Goal: Transaction & Acquisition: Purchase product/service

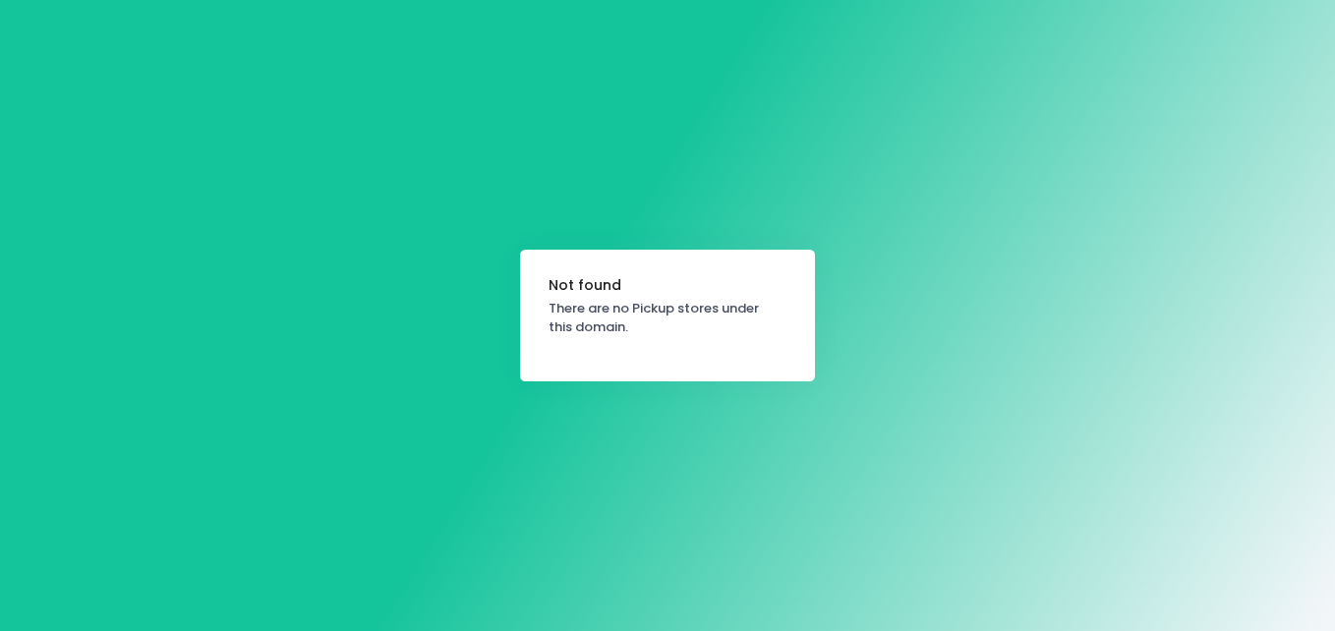
click at [672, 459] on div "Not found There are no Pickup stores under this domain." at bounding box center [667, 315] width 1335 height 631
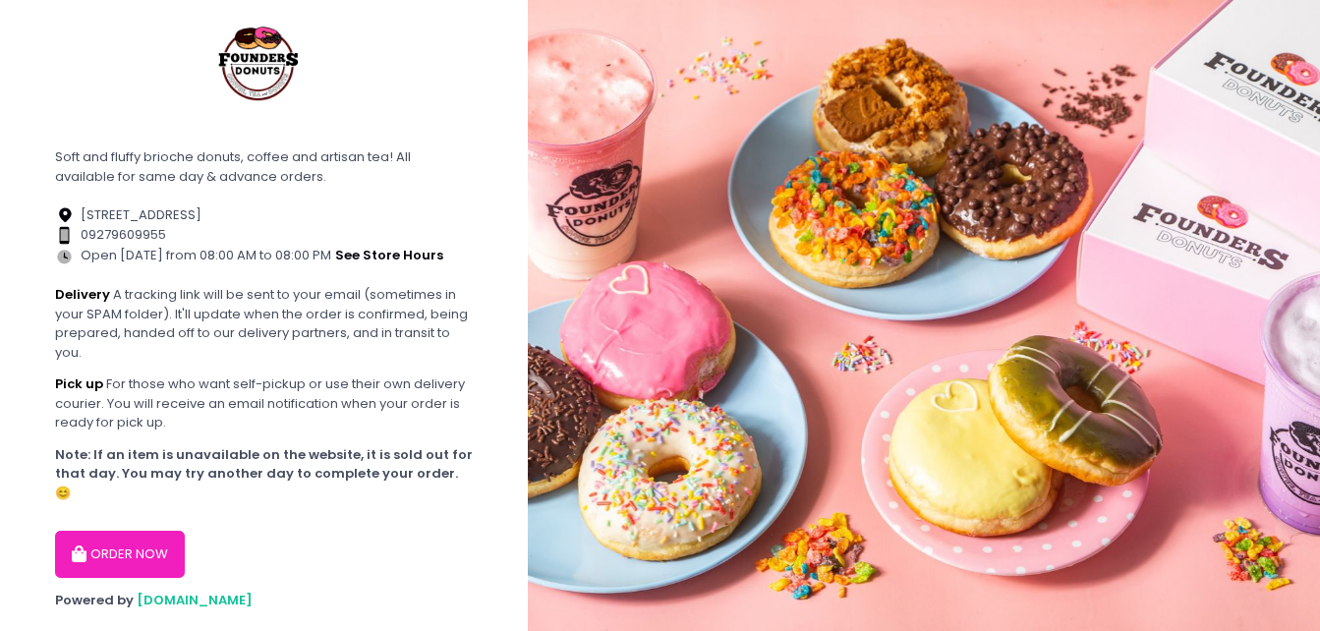
scroll to position [222, 0]
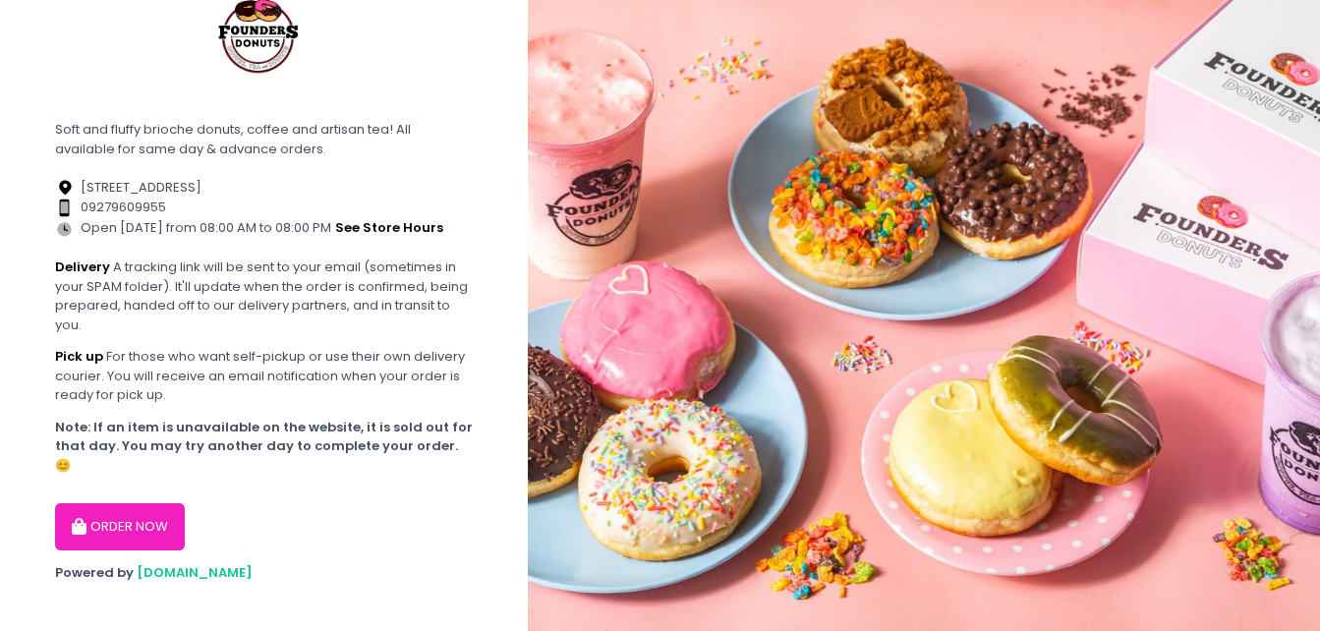
click at [148, 513] on button "ORDER NOW" at bounding box center [120, 526] width 130 height 47
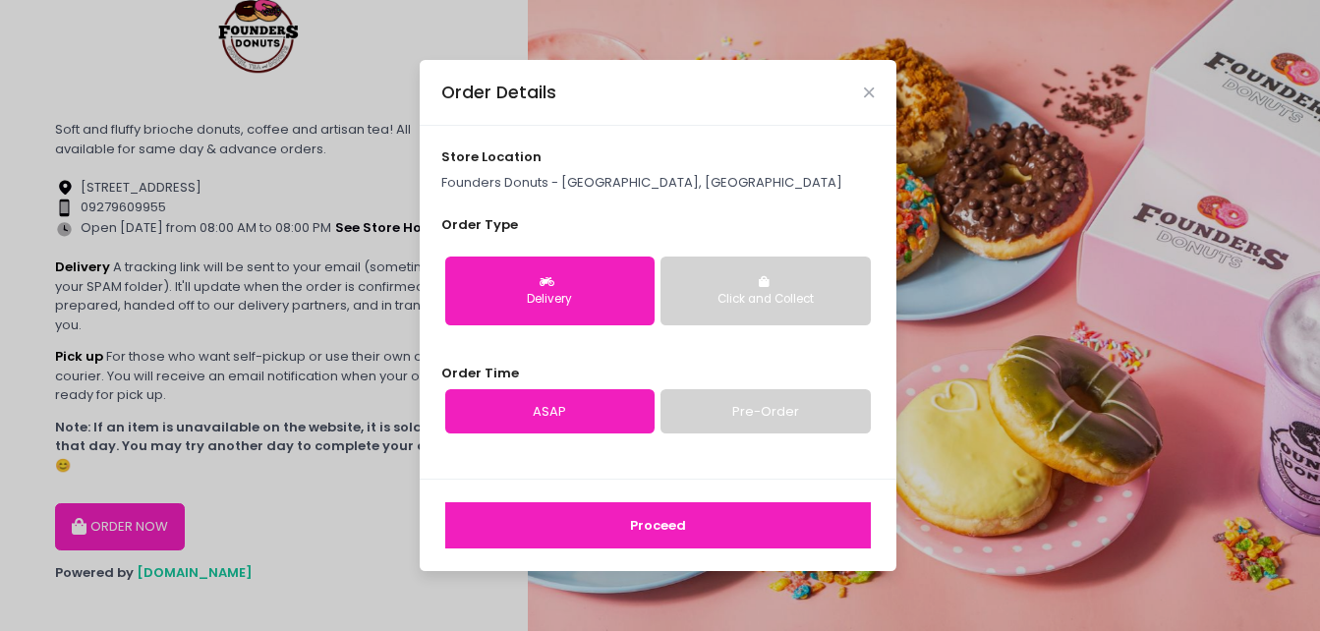
click at [661, 523] on button "Proceed" at bounding box center [658, 525] width 426 height 47
